Goal: Communication & Community: Answer question/provide support

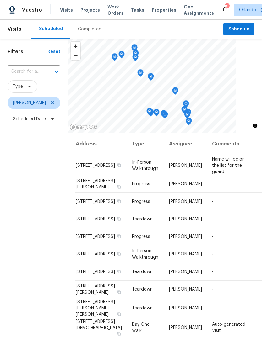
click at [23, 72] on input "text" at bounding box center [25, 72] width 35 height 10
type input "7655"
click at [20, 91] on li "7655 SW 80th Pl, Ocala, FL 34476" at bounding box center [33, 86] width 52 height 10
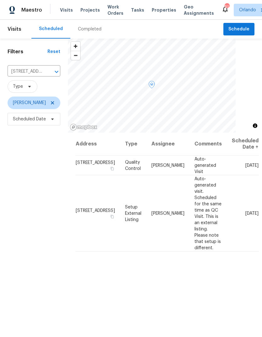
click at [0, 0] on icon at bounding box center [0, 0] width 0 height 0
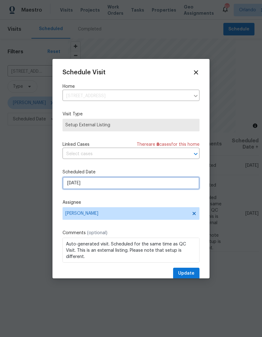
click at [70, 189] on input "9/4/2025" at bounding box center [130, 183] width 137 height 13
select select "8"
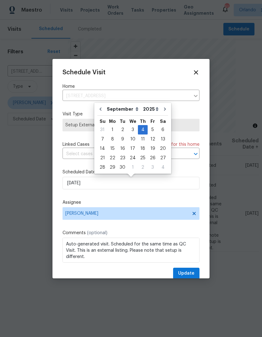
click at [93, 108] on div "Schedule Visit Home 7655 SW 80th Pl, Ocala, FL 34476 ​ Visit Type Setup Externa…" at bounding box center [130, 174] width 137 height 210
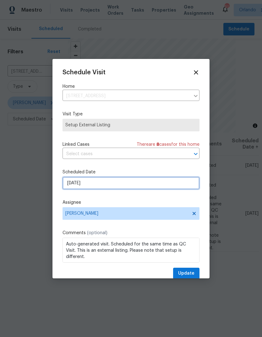
click at [154, 188] on input "9/4/2025" at bounding box center [130, 183] width 137 height 13
select select "8"
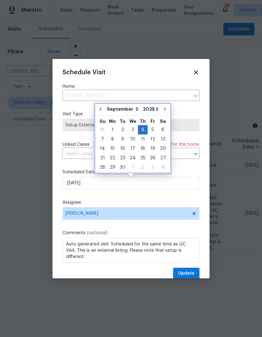
click at [99, 105] on button "Go to previous month" at bounding box center [100, 109] width 9 height 13
type input "8/20/2025"
select select "7"
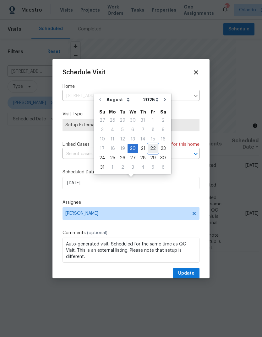
click at [150, 151] on div "22" at bounding box center [153, 148] width 10 height 9
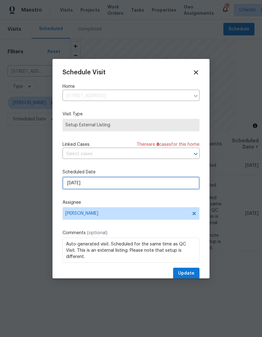
click at [83, 185] on input "8/22/2025" at bounding box center [130, 183] width 137 height 13
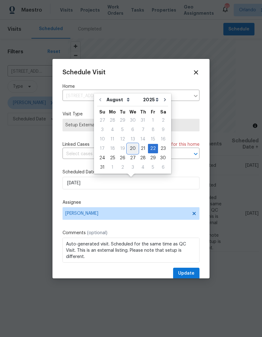
click at [129, 148] on div "20" at bounding box center [132, 148] width 10 height 9
type input "8/20/2025"
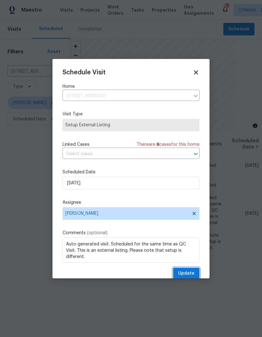
click at [187, 273] on span "Update" at bounding box center [186, 274] width 16 height 8
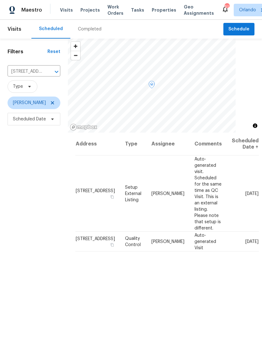
click at [0, 0] on icon at bounding box center [0, 0] width 0 height 0
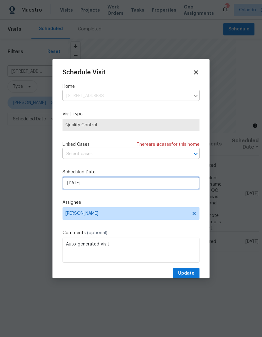
click at [71, 187] on input "9/4/2025" at bounding box center [130, 183] width 137 height 13
select select "8"
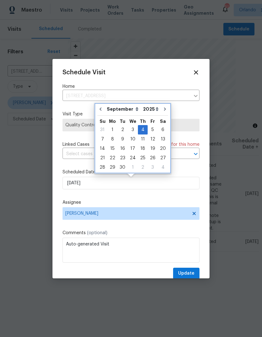
click at [98, 109] on icon "Go to previous month" at bounding box center [100, 109] width 5 height 5
type input "8/20/2025"
select select "7"
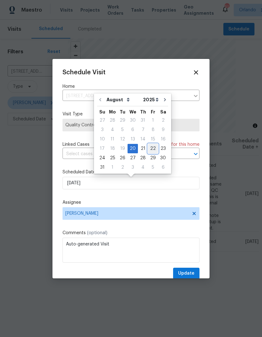
click at [153, 149] on div "22" at bounding box center [153, 148] width 10 height 9
type input "8/22/2025"
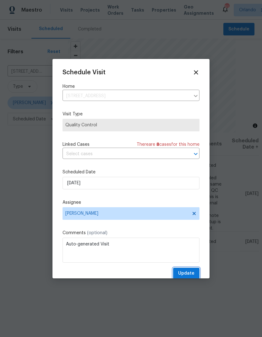
click at [190, 275] on span "Update" at bounding box center [186, 274] width 16 height 8
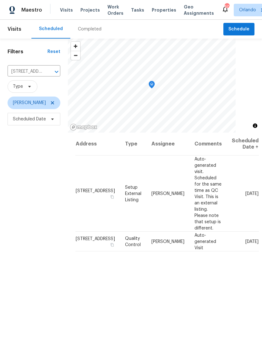
click at [50, 69] on icon "Clear" at bounding box center [48, 72] width 6 height 6
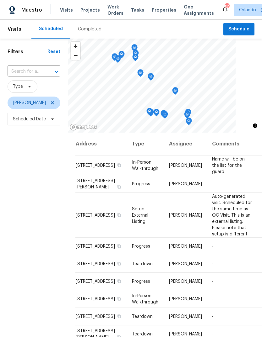
click at [20, 67] on input "text" at bounding box center [25, 72] width 35 height 10
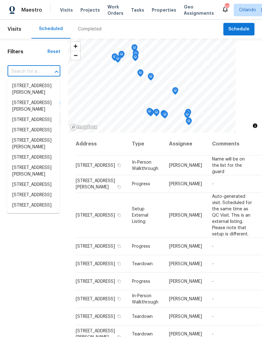
paste input "972 Forest Hill Dr Minneola FL 34715"
type input "972 Forest Hill Dr Minneola FL 34715"
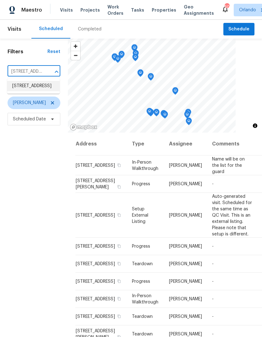
click at [18, 87] on li "972 Forest Hill Dr, Minneola, FL 34715" at bounding box center [33, 86] width 52 height 10
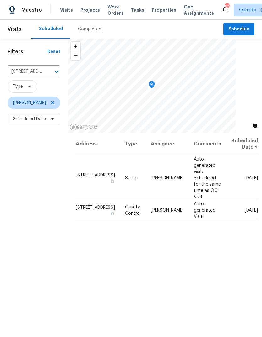
click at [0, 0] on icon at bounding box center [0, 0] width 0 height 0
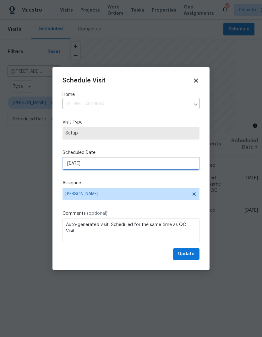
click at [70, 165] on input "8/29/2025" at bounding box center [130, 163] width 137 height 13
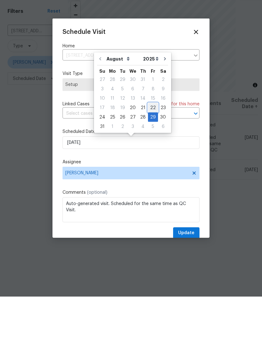
click at [150, 144] on div "22" at bounding box center [153, 148] width 10 height 9
type input "8/22/2025"
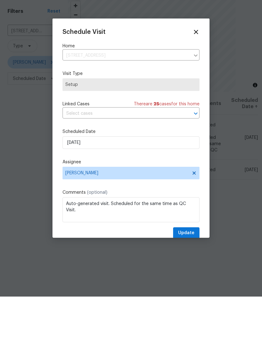
scroll to position [24, 0]
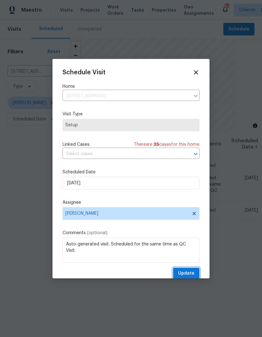
click at [185, 272] on span "Update" at bounding box center [186, 274] width 16 height 8
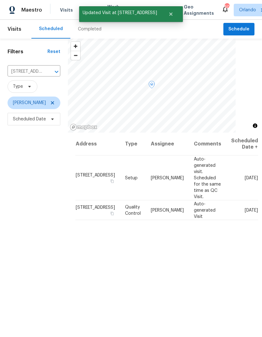
click at [0, 0] on icon at bounding box center [0, 0] width 0 height 0
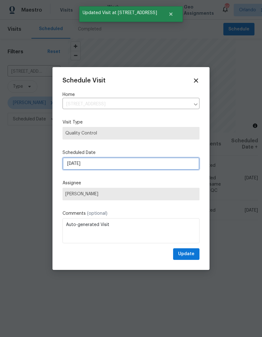
click at [167, 166] on input "8/29/2025" at bounding box center [130, 163] width 137 height 13
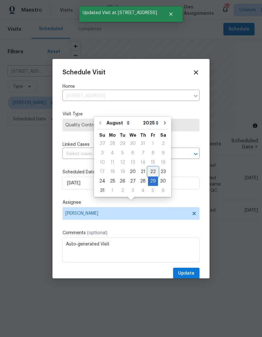
click at [149, 168] on div "22" at bounding box center [153, 172] width 10 height 9
type input "8/22/2025"
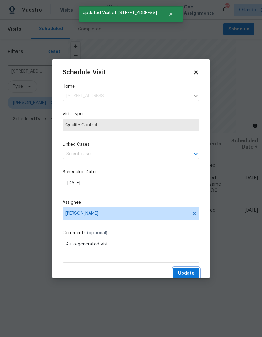
click at [191, 272] on span "Update" at bounding box center [186, 274] width 16 height 8
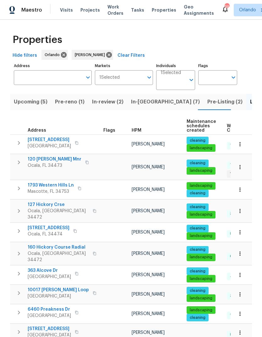
click at [139, 107] on button "In-[GEOGRAPHIC_DATA] (7)" at bounding box center [165, 102] width 76 height 16
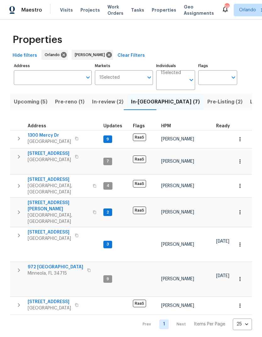
click at [87, 269] on icon "button" at bounding box center [89, 271] width 4 height 4
click at [75, 234] on icon "button" at bounding box center [77, 236] width 4 height 4
click at [87, 269] on icon "button" at bounding box center [89, 271] width 4 height 4
click at [36, 264] on span "972 [GEOGRAPHIC_DATA]" at bounding box center [56, 267] width 56 height 6
click at [35, 236] on span "[GEOGRAPHIC_DATA]" at bounding box center [49, 239] width 43 height 6
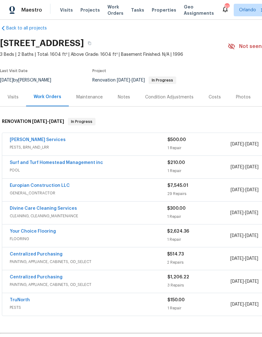
scroll to position [7, 0]
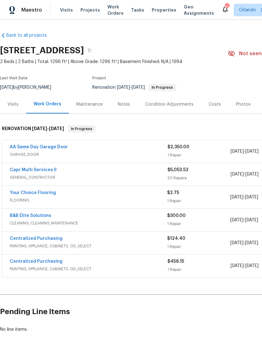
click at [19, 214] on link "B&B Elite Solutions" at bounding box center [30, 216] width 41 height 4
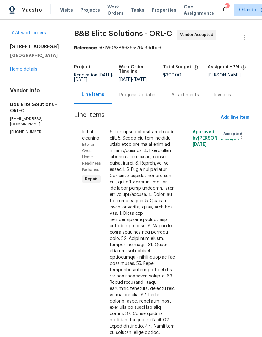
click at [139, 97] on div "Progress Updates" at bounding box center [137, 95] width 37 height 6
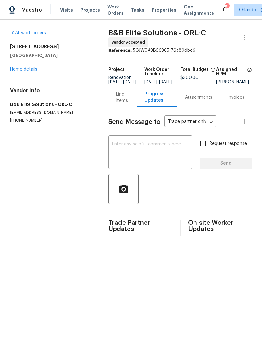
click at [126, 149] on textarea at bounding box center [150, 153] width 76 height 22
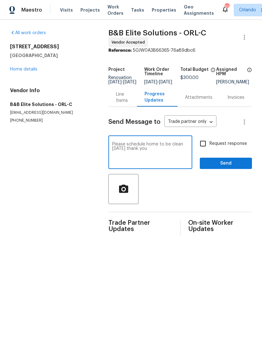
type textarea "Please schedule home to be clean tomorrow thank you"
click at [221, 167] on span "Send" at bounding box center [226, 164] width 42 height 8
